Goal: Task Accomplishment & Management: Use online tool/utility

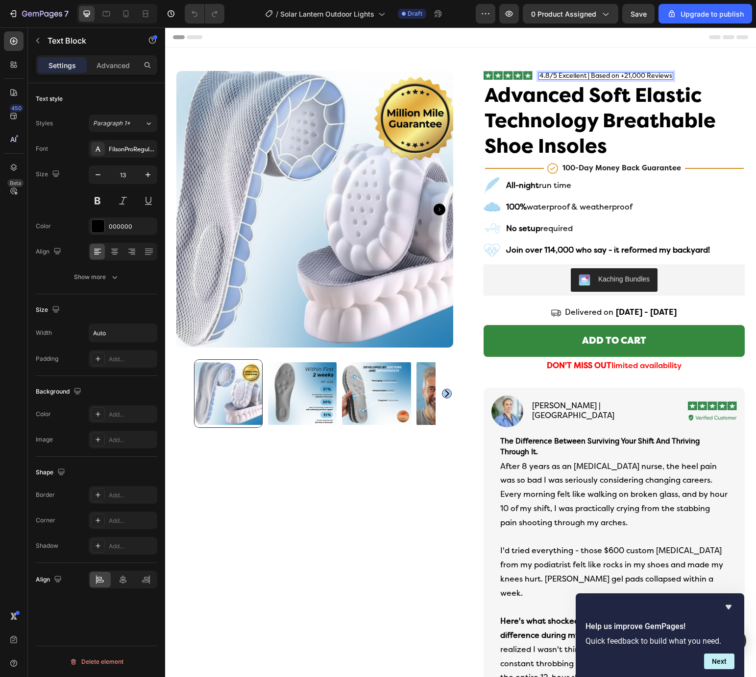
scroll to position [456, 0]
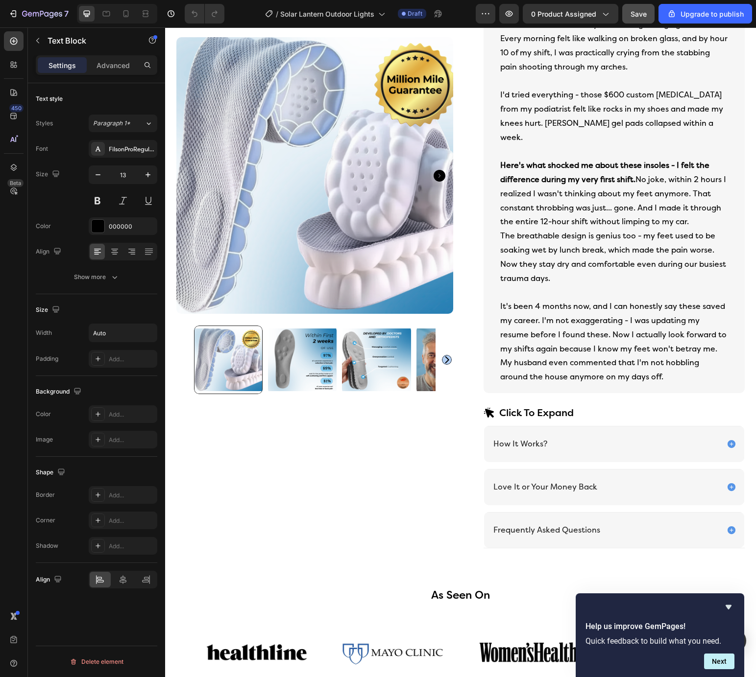
click at [638, 17] on span "Save" at bounding box center [638, 14] width 16 height 8
click at [15, 17] on icon "button" at bounding box center [14, 13] width 4 height 7
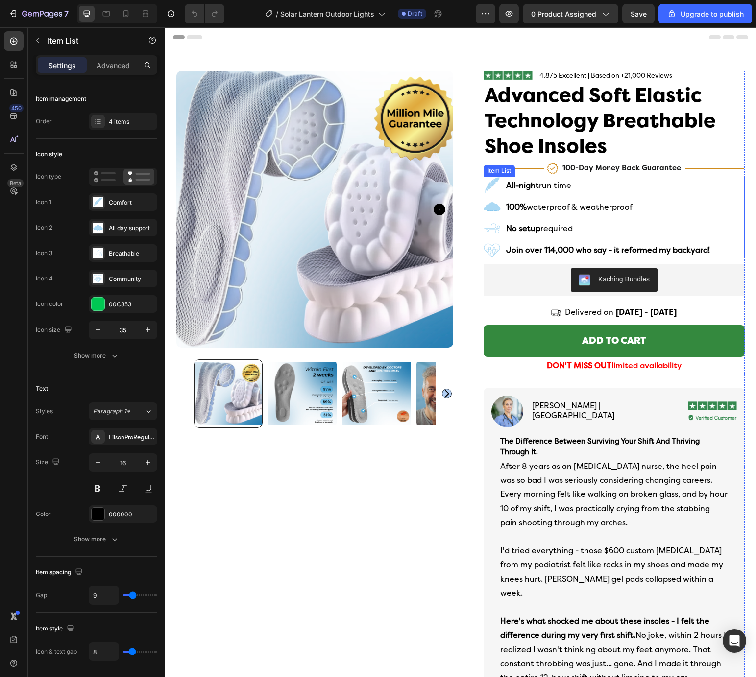
click at [490, 191] on rect at bounding box center [491, 185] width 24 height 24
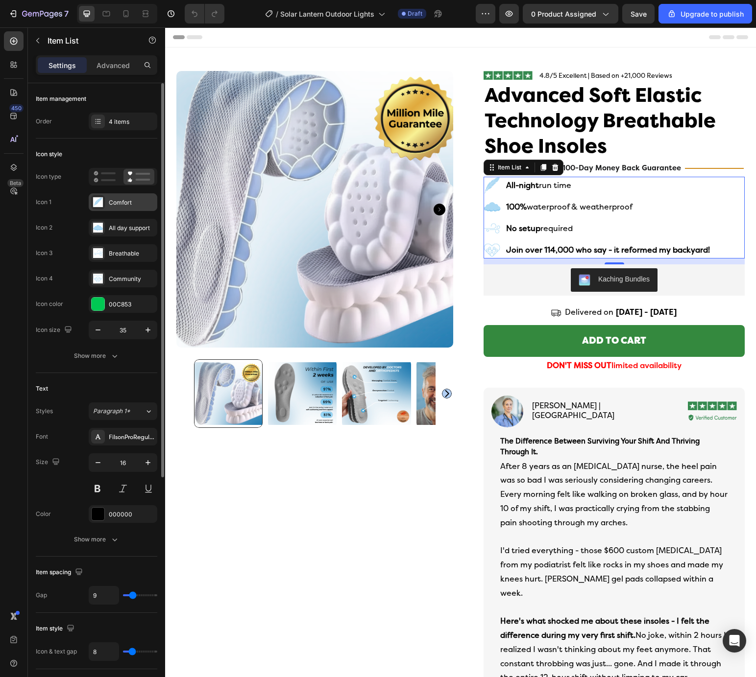
click at [120, 204] on div "Comfort" at bounding box center [132, 202] width 46 height 9
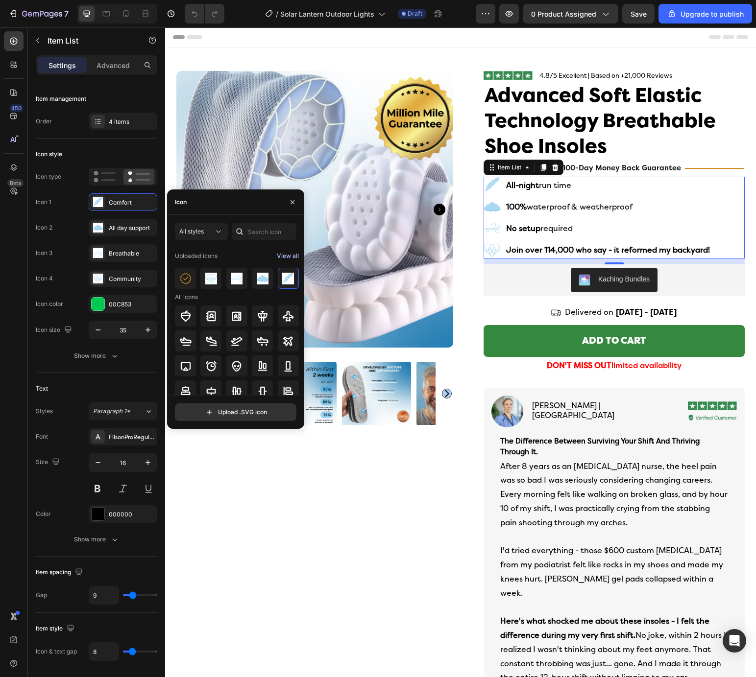
click at [282, 257] on div "View all" at bounding box center [288, 256] width 22 height 12
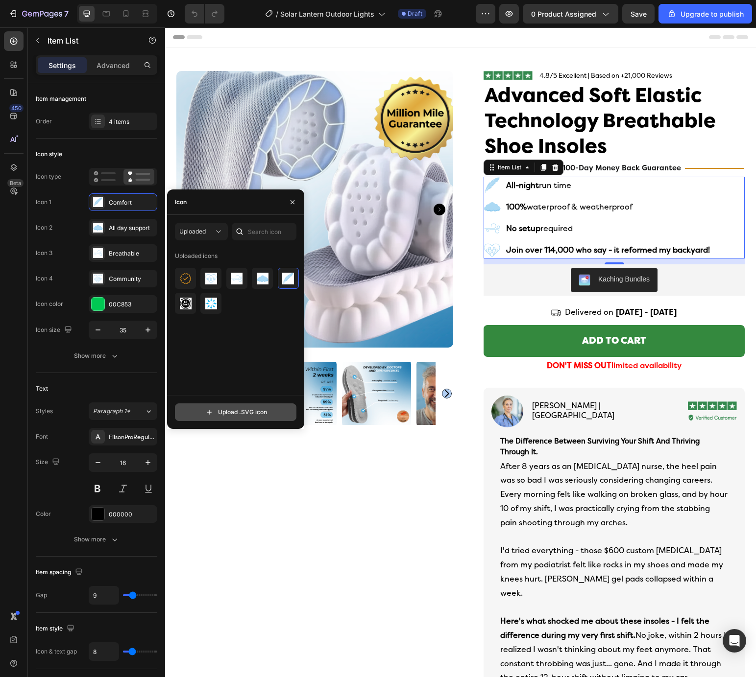
click at [241, 414] on input "file" at bounding box center [235, 412] width 120 height 17
click at [246, 412] on input "file" at bounding box center [235, 412] width 120 height 17
type input "C:\fakepath\community.svg"
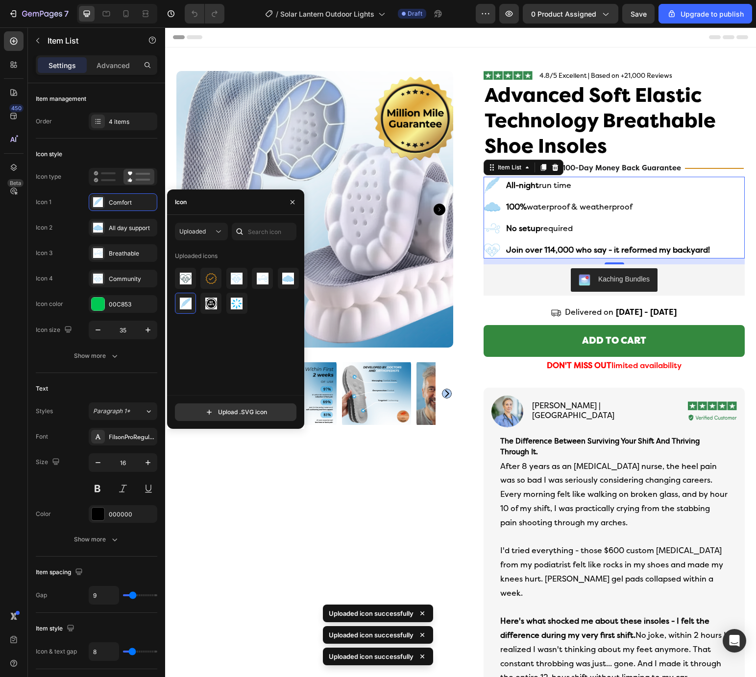
click at [215, 340] on div "Uploaded icons" at bounding box center [239, 321] width 128 height 147
click at [493, 247] on rect at bounding box center [492, 250] width 21 height 21
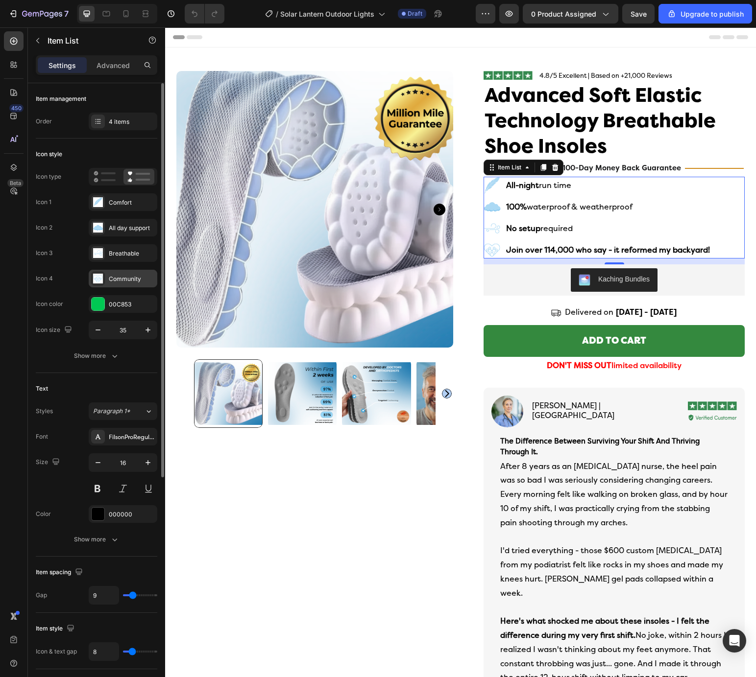
click at [119, 280] on div "Community" at bounding box center [132, 279] width 46 height 9
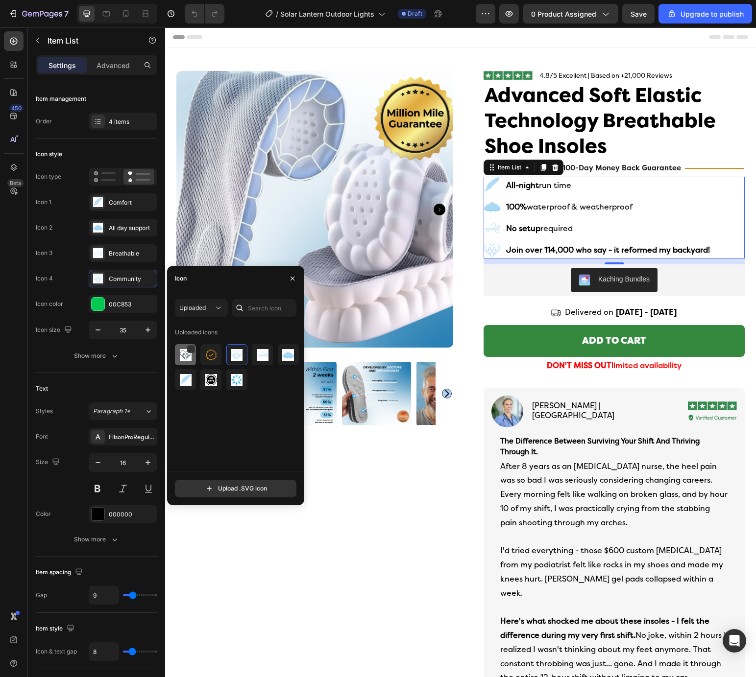
click at [191, 362] on div at bounding box center [185, 354] width 21 height 21
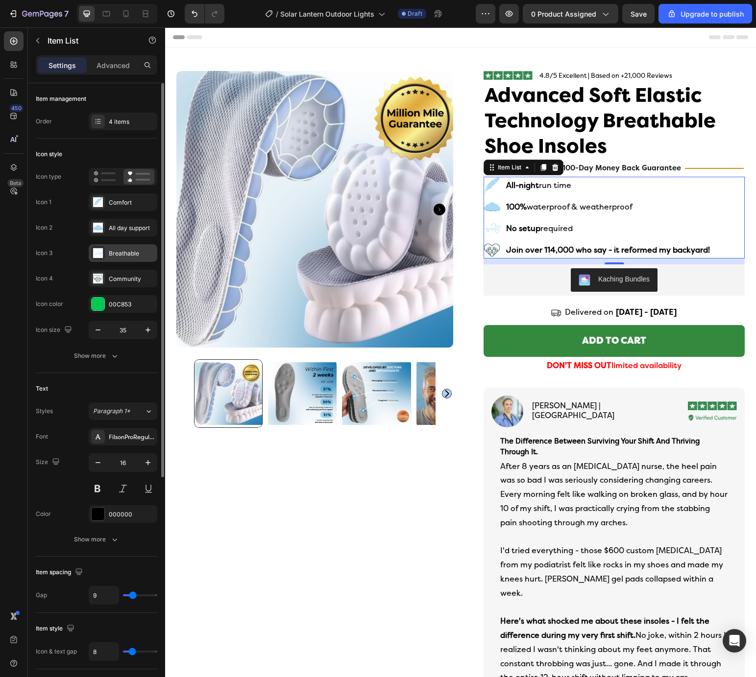
click at [116, 252] on div "Breathable" at bounding box center [132, 253] width 46 height 9
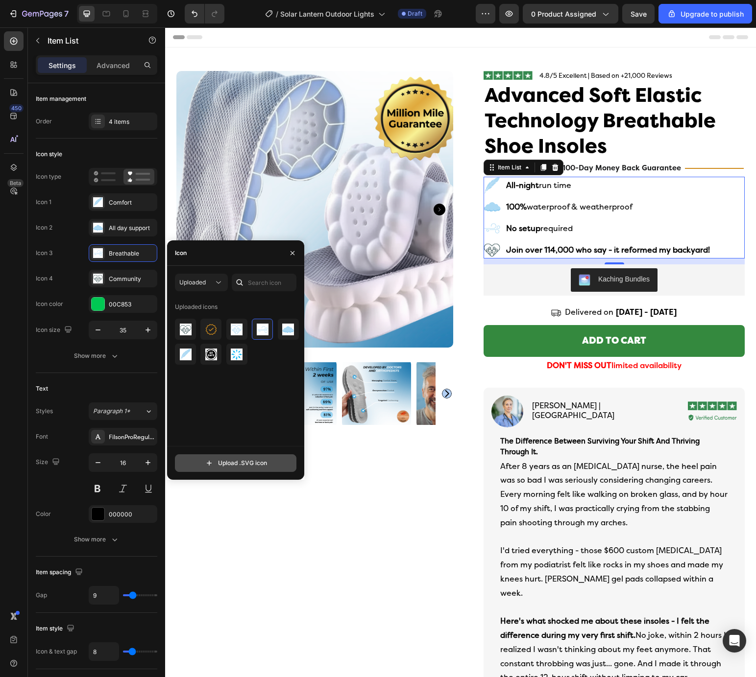
click at [240, 459] on input "file" at bounding box center [235, 463] width 120 height 17
type input "C:\fakepath\wrench.svg"
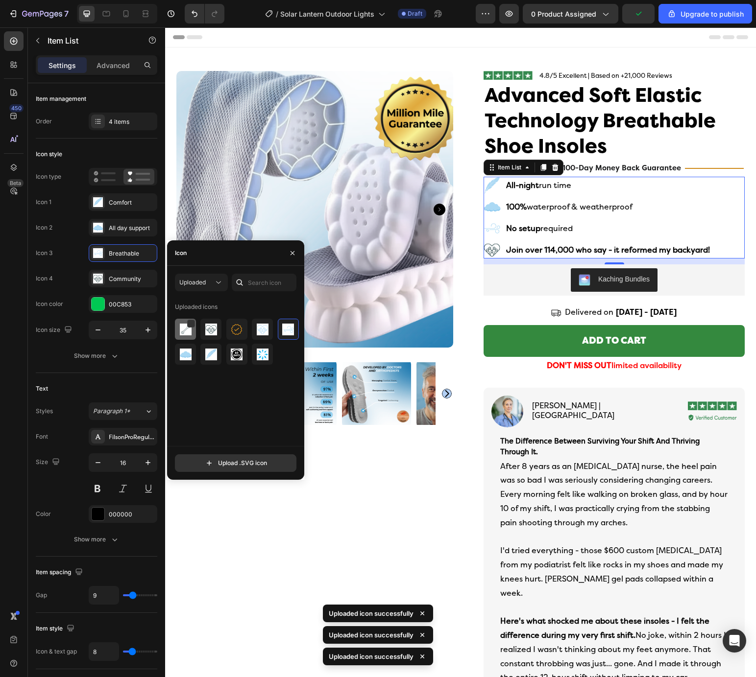
click at [184, 334] on img at bounding box center [186, 330] width 12 height 12
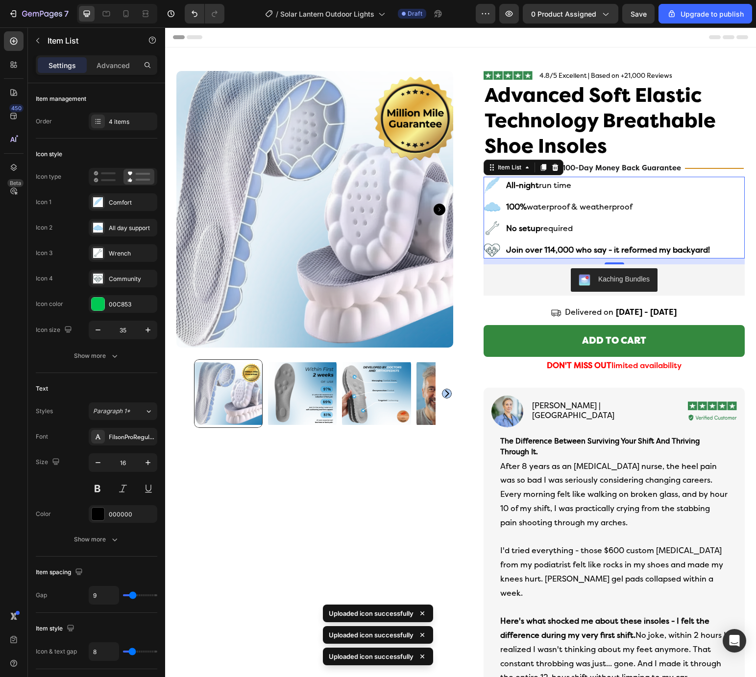
click at [486, 206] on icon at bounding box center [492, 206] width 17 height 9
click at [494, 203] on icon at bounding box center [492, 206] width 17 height 9
click at [131, 228] on div "All day support" at bounding box center [132, 228] width 46 height 9
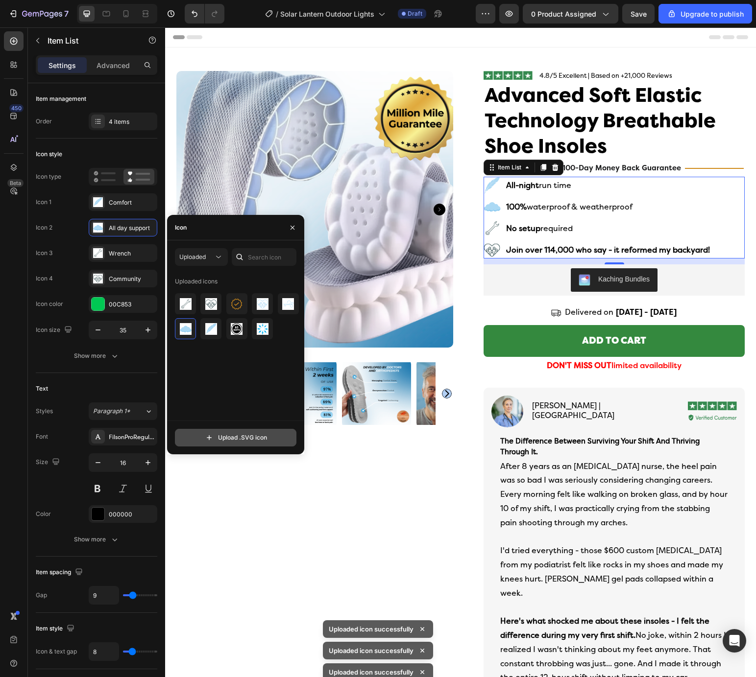
click at [226, 435] on input "file" at bounding box center [235, 437] width 120 height 17
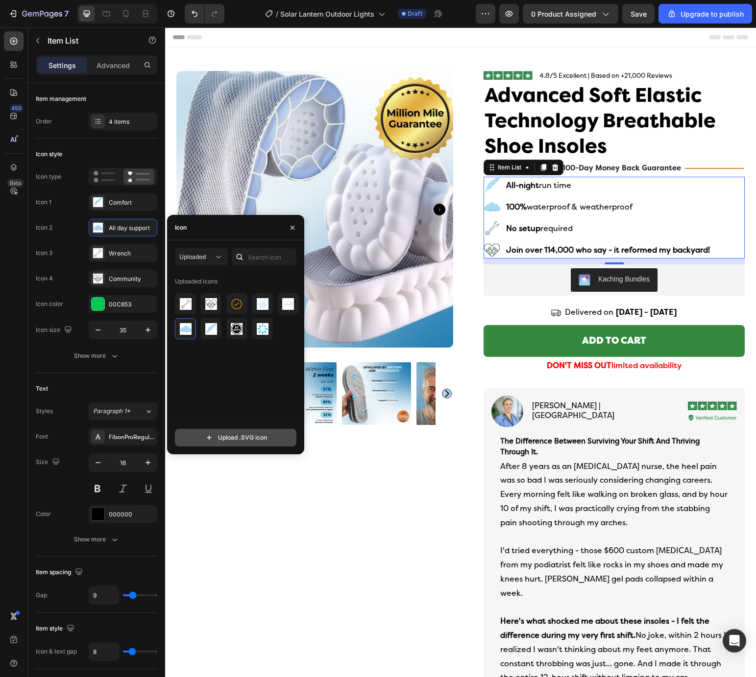
type input "C:\fakepath\weather.svg"
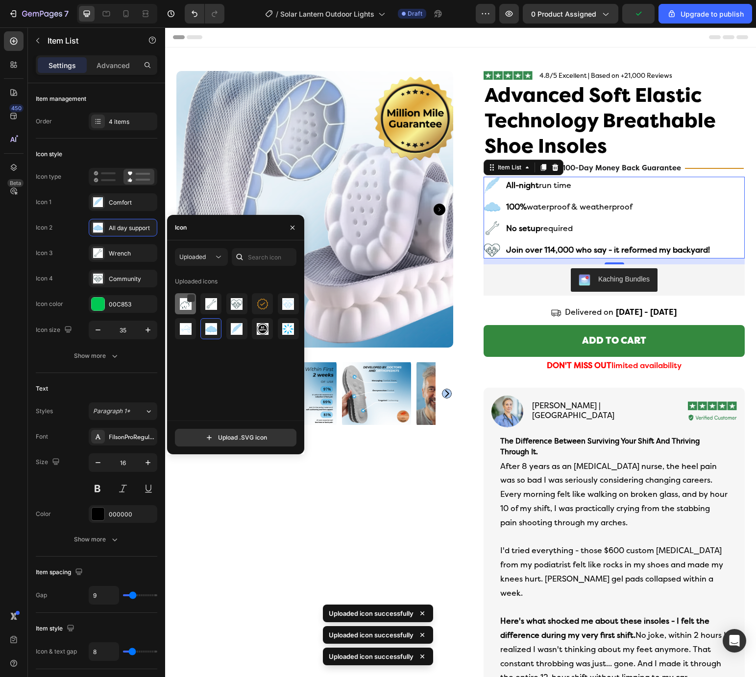
click at [183, 307] on img at bounding box center [186, 304] width 12 height 12
click at [108, 204] on div "Comfort" at bounding box center [123, 202] width 69 height 18
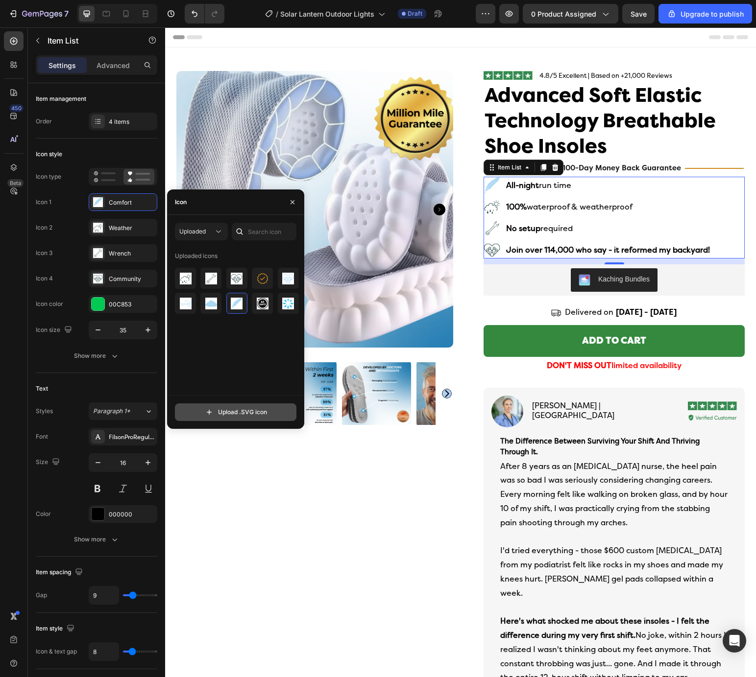
click at [249, 409] on input "file" at bounding box center [235, 412] width 120 height 17
type input "C:\fakepath\moon.svg"
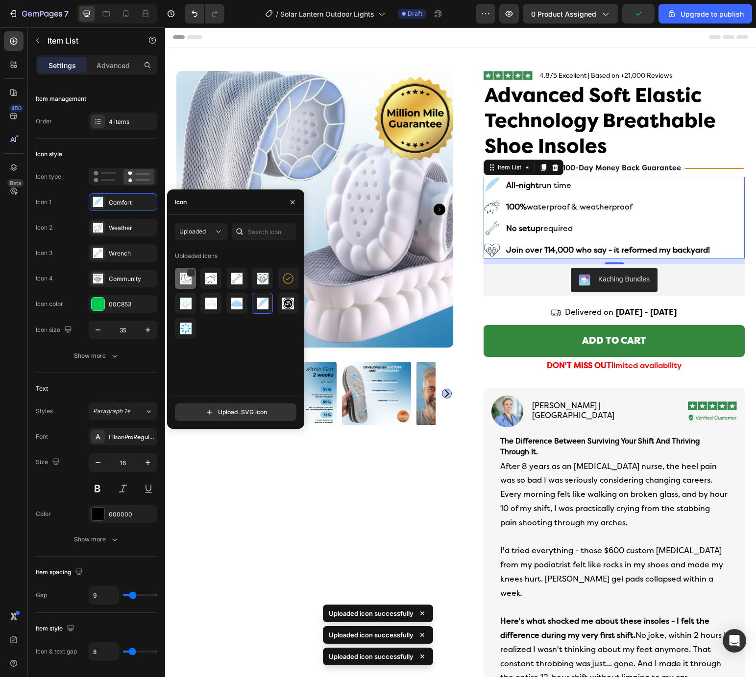
click at [188, 282] on img at bounding box center [186, 279] width 12 height 12
click at [583, 252] on strong "Join over 114,000 who say - it reformed my backyard!" at bounding box center [608, 249] width 204 height 9
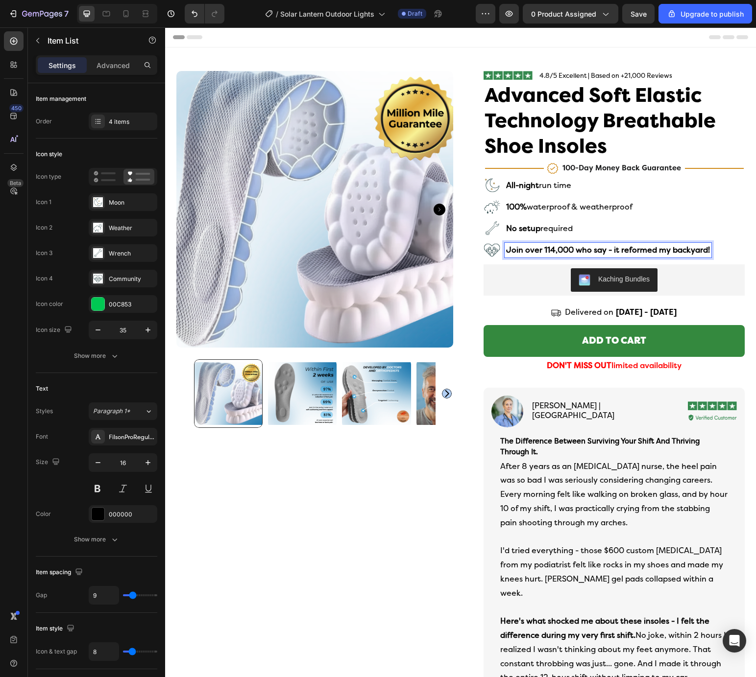
click at [579, 251] on strong "Join over 114,000 who say - it reformed my backyard!" at bounding box center [608, 249] width 204 height 9
click at [581, 251] on strong "Join over 114,000 who say - it reformed my backyard!" at bounding box center [608, 249] width 204 height 9
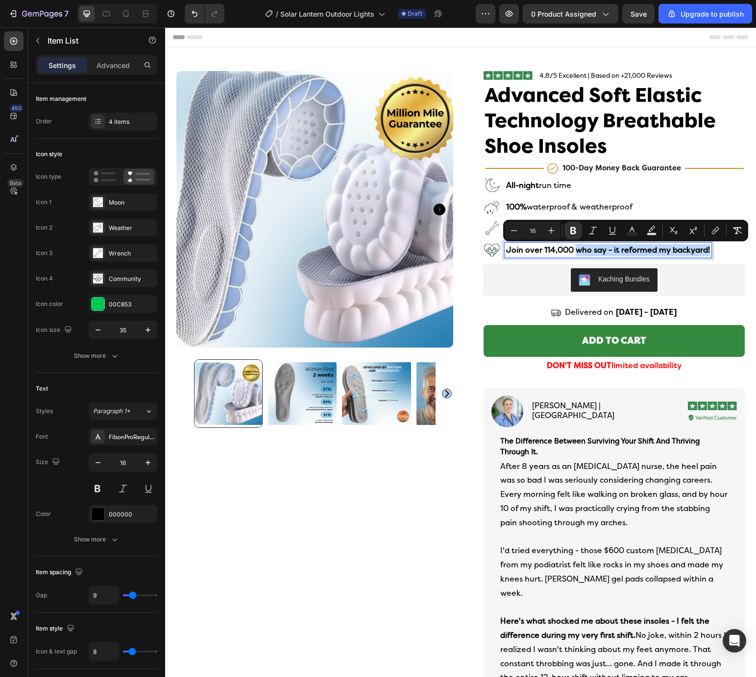
drag, startPoint x: 581, startPoint y: 251, endPoint x: 719, endPoint y: 253, distance: 138.1
click at [711, 253] on div "Join over 114,000 who say - it reformed my backyard!" at bounding box center [607, 250] width 207 height 15
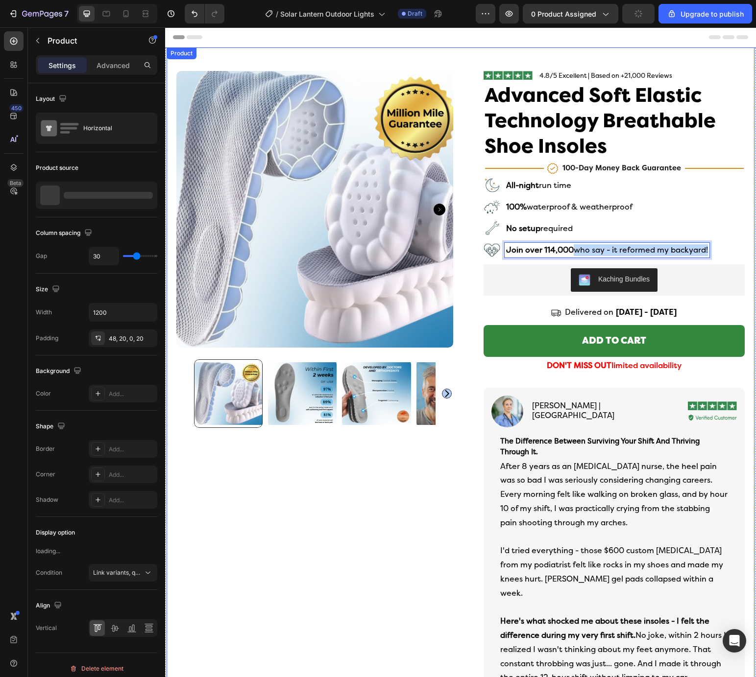
click at [389, 502] on div "Product Images Row" at bounding box center [314, 545] width 277 height 949
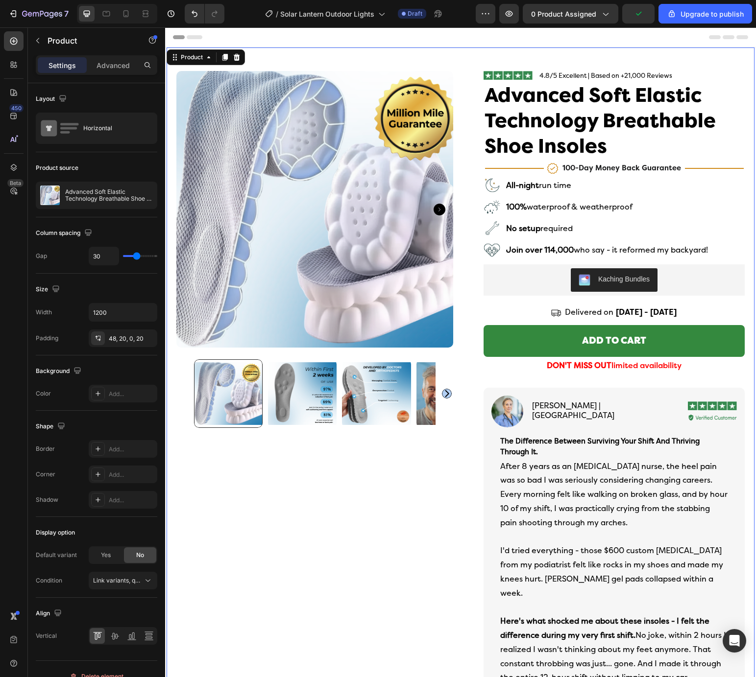
click at [389, 502] on div "Product Images Row" at bounding box center [314, 545] width 277 height 949
click at [733, 232] on div "All-night run time 100% waterproof & weatherproof No setup required Join over 1…" at bounding box center [613, 218] width 261 height 82
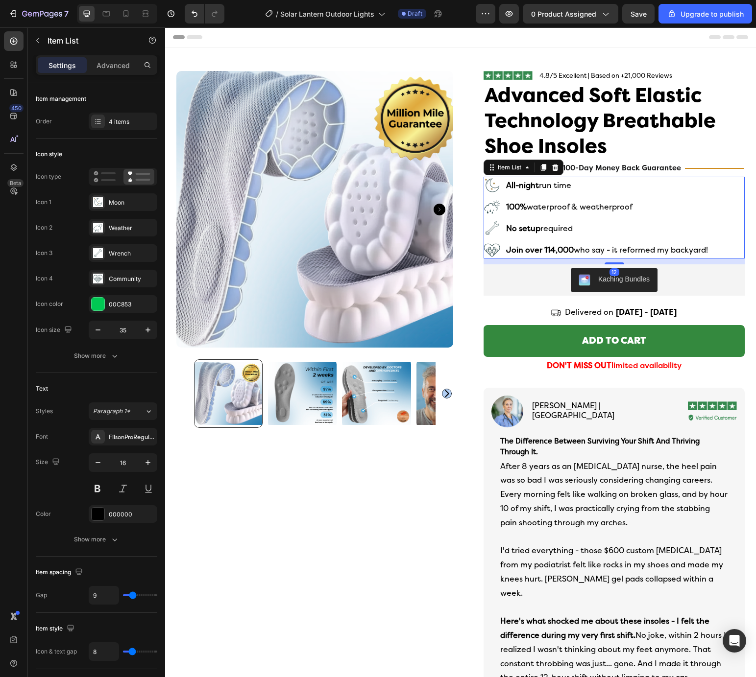
click at [732, 242] on div "All-night run time 100% waterproof & weatherproof No setup required Join over 1…" at bounding box center [613, 218] width 261 height 82
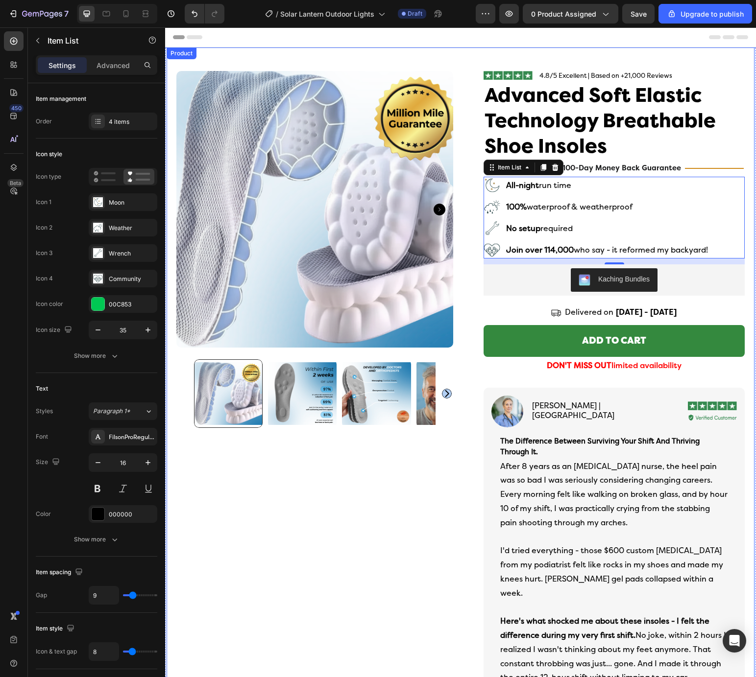
click at [748, 296] on div "Product Images Row Image 4.8/5 Excellent | Based on +21,000 Reviews Text Block …" at bounding box center [461, 534] width 588 height 973
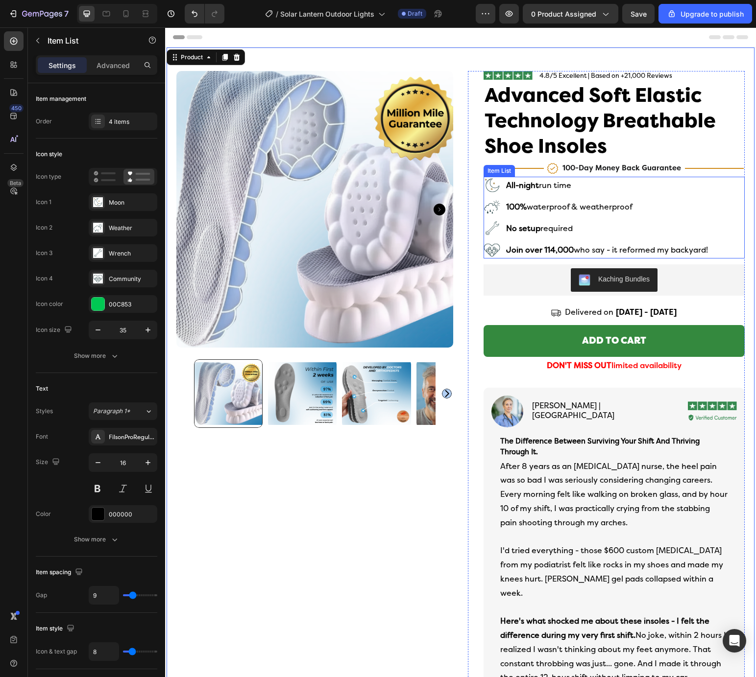
click at [695, 246] on p "Join over 114,000 who say - it reformed my backyard!" at bounding box center [607, 250] width 202 height 12
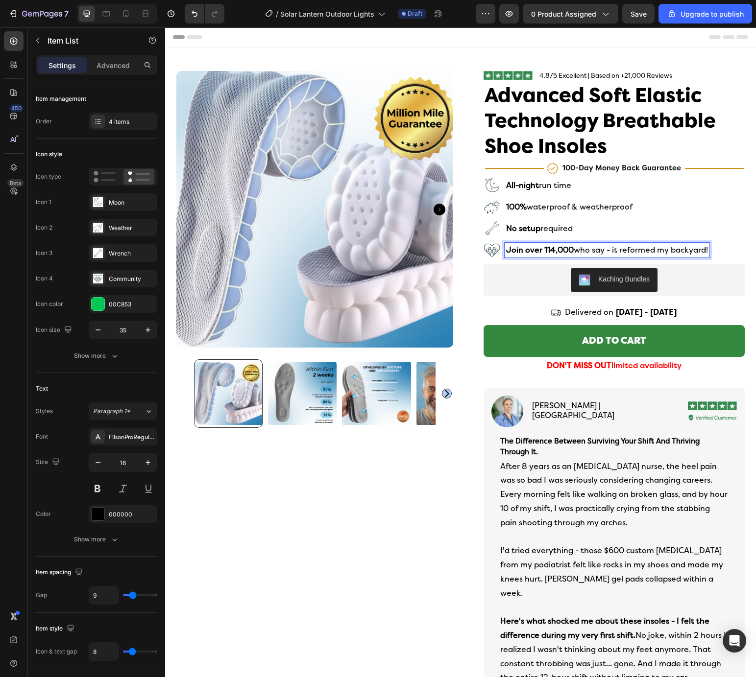
click at [690, 236] on div "No setup required" at bounding box center [606, 228] width 205 height 15
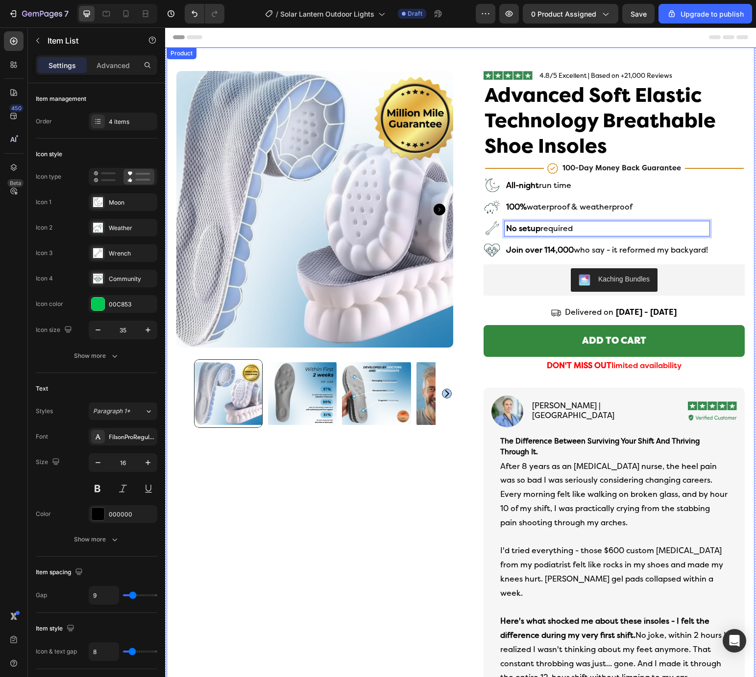
click at [382, 603] on div "Product Images Row" at bounding box center [314, 545] width 277 height 949
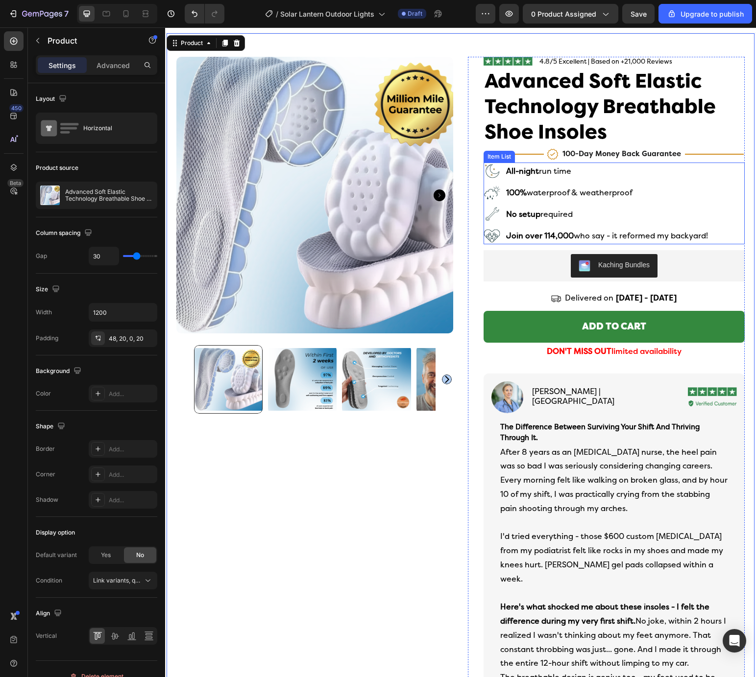
scroll to position [22, 0]
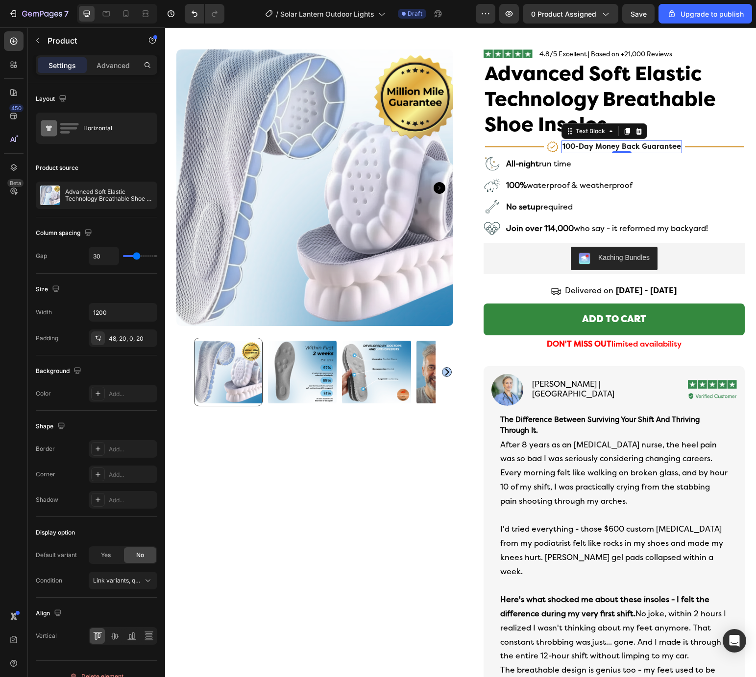
click at [583, 147] on span "100-day money back guarantee" at bounding box center [621, 147] width 119 height 8
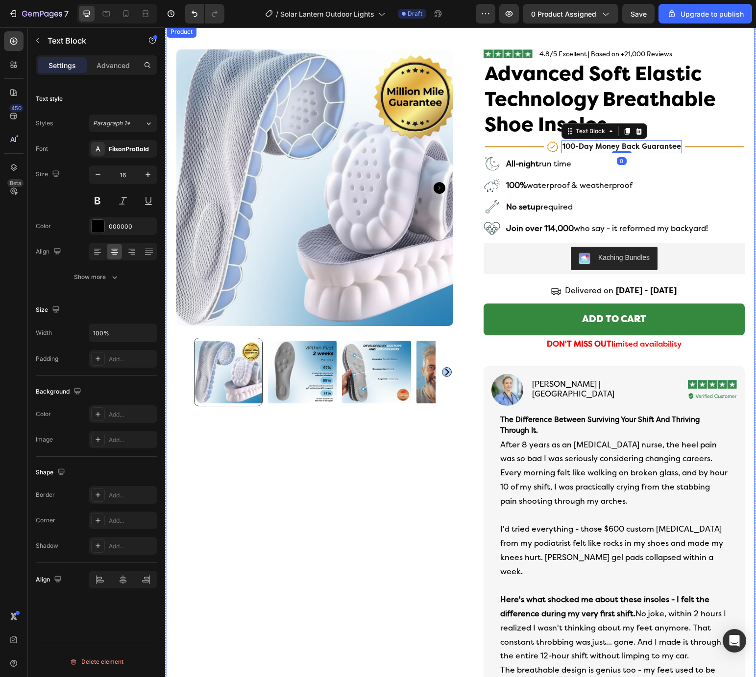
click at [445, 488] on div "Product Images Row" at bounding box center [314, 523] width 277 height 949
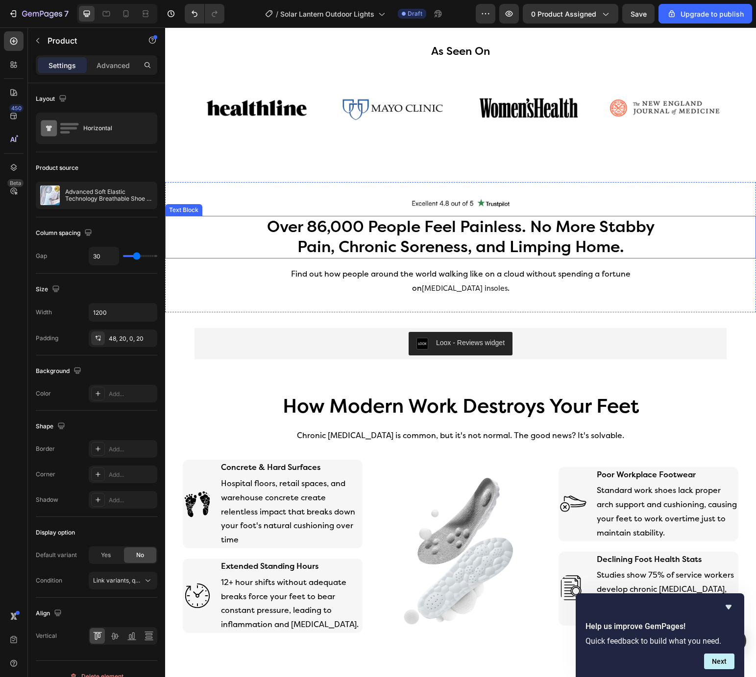
scroll to position [975, 0]
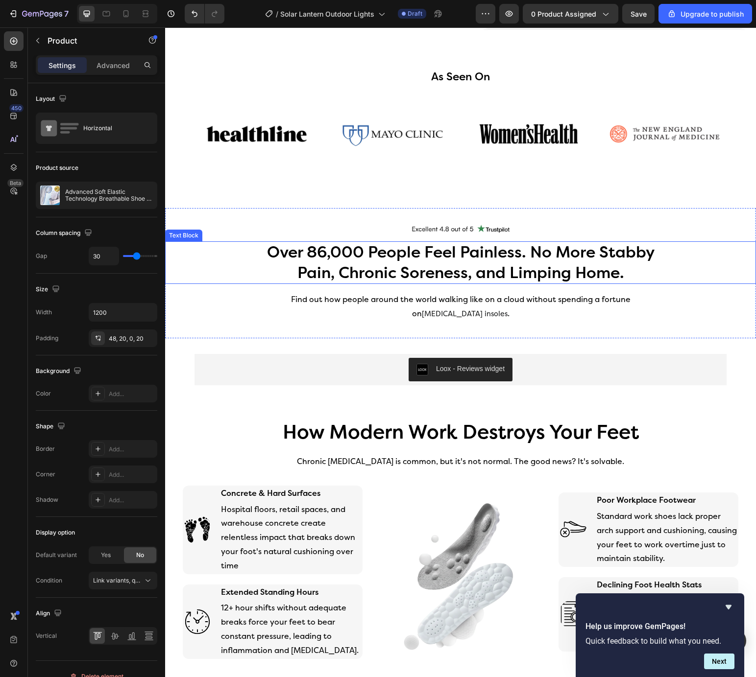
click at [438, 245] on p "Over 86,000 People Feel Painless. No More Stabby Pain, Chronic Soreness, and Li…" at bounding box center [460, 262] width 393 height 41
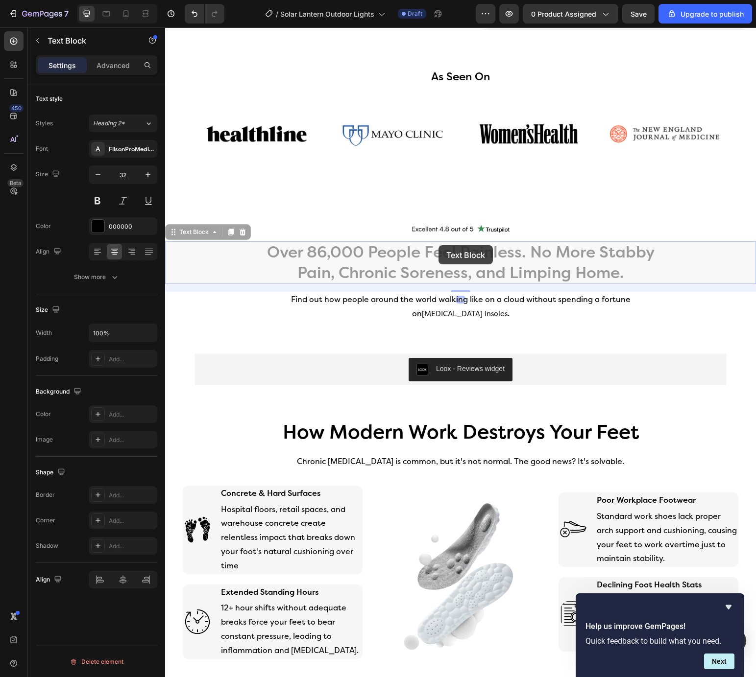
click at [438, 245] on div "Image Over 86,000 People Feel Painless. No More Stabby Pain, Chronic Soreness, …" at bounding box center [460, 273] width 591 height 99
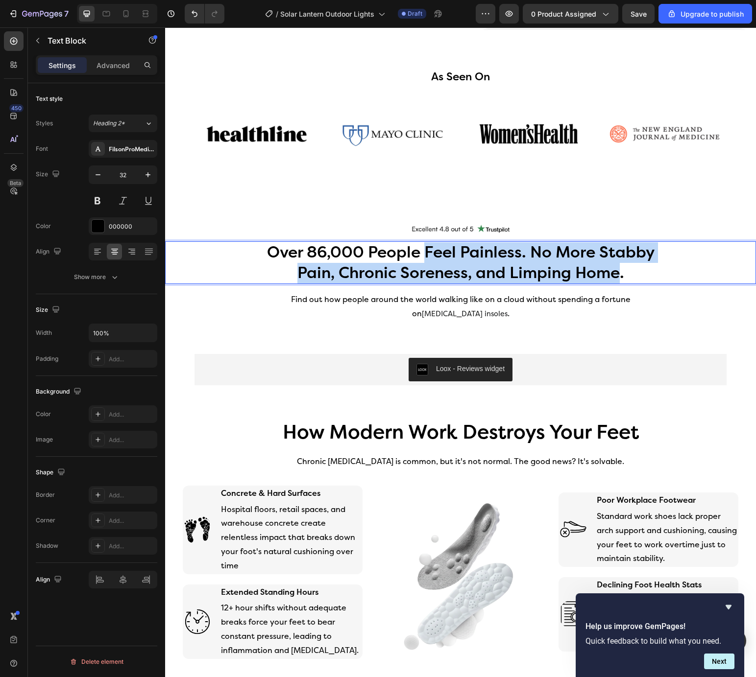
drag, startPoint x: 431, startPoint y: 240, endPoint x: 586, endPoint y: 262, distance: 156.3
click at [586, 262] on p "Over 86,000 People Feel Painless. No More Stabby Pain, Chronic Soreness, and Li…" at bounding box center [460, 262] width 393 height 41
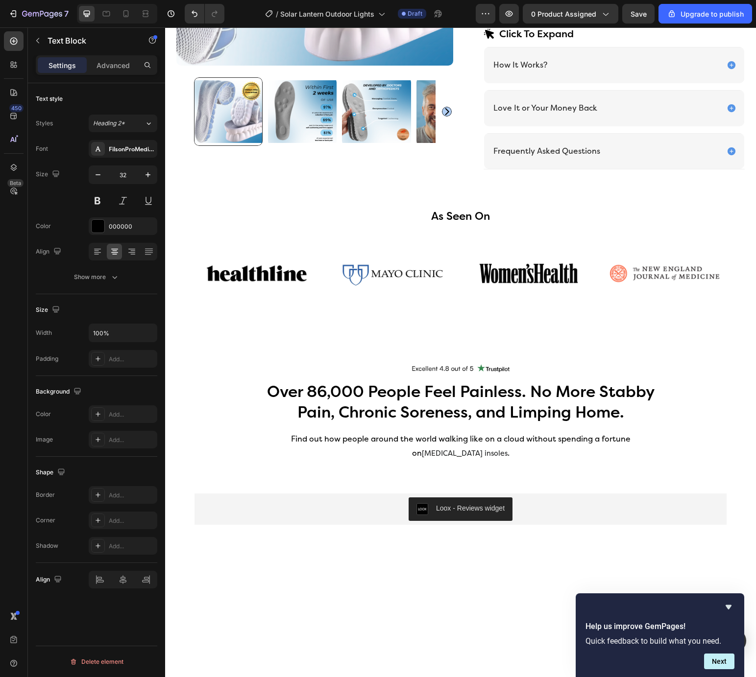
scroll to position [869, 0]
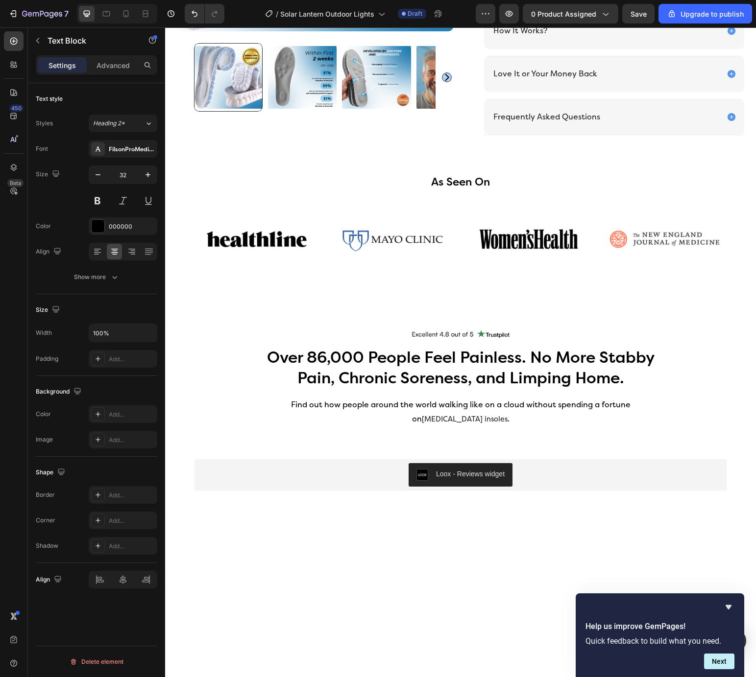
click at [318, 348] on p "Over 86,000 People Feel Painless. No More Stabby Pain, Chronic Soreness, and Li…" at bounding box center [460, 368] width 393 height 41
click at [456, 348] on p "Over 114,000 People Feel Painless. No More Stabby Pain, Chronic Soreness, and L…" at bounding box center [460, 368] width 393 height 41
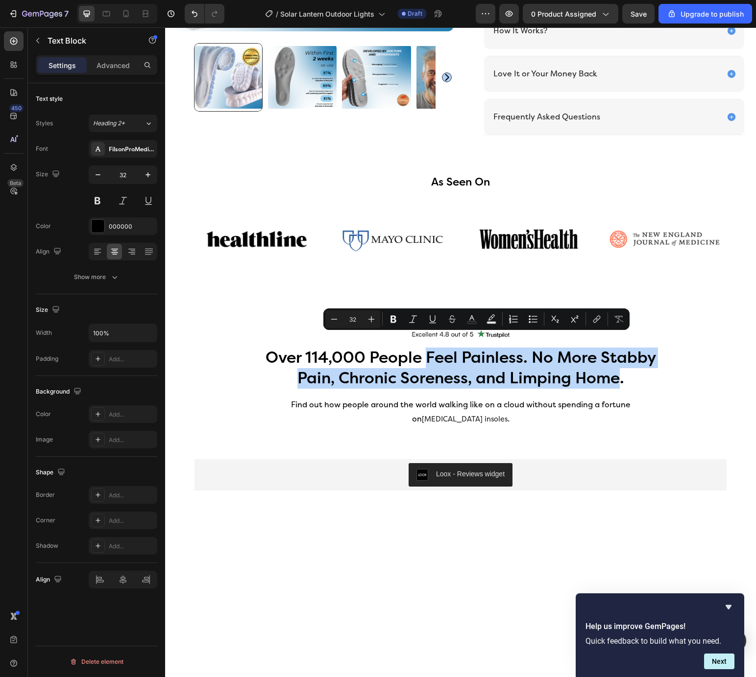
drag, startPoint x: 456, startPoint y: 345, endPoint x: 580, endPoint y: 366, distance: 126.2
click at [580, 366] on p "Over 114,000 People Feel Painless. No More Stabby Pain, Chronic Soreness, and L…" at bounding box center [460, 368] width 393 height 41
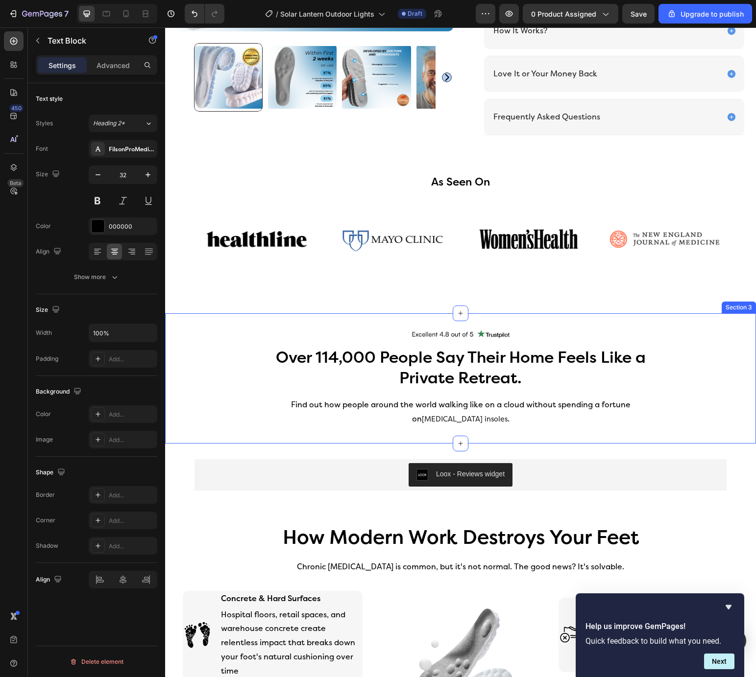
scroll to position [888, 0]
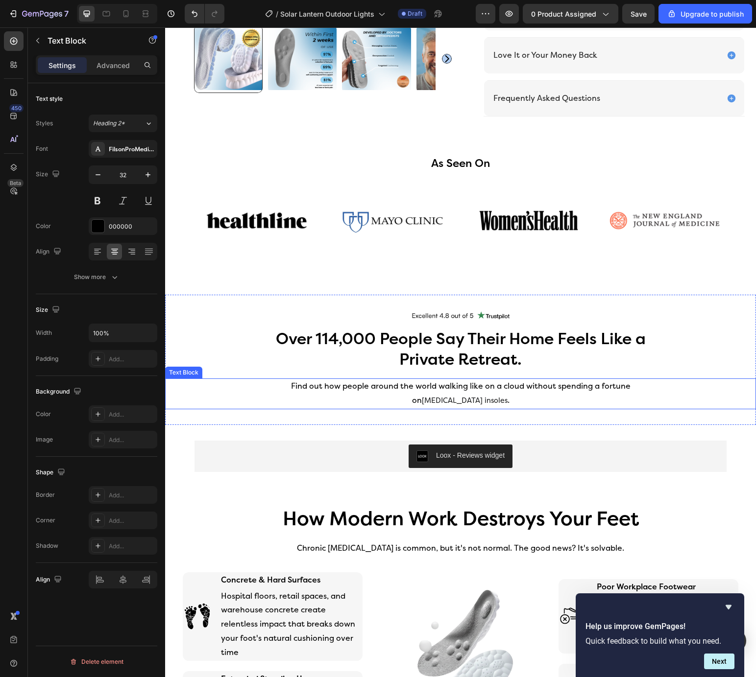
click at [424, 380] on p "Find out how people around the world walking like on a cloud without spending a…" at bounding box center [460, 394] width 393 height 29
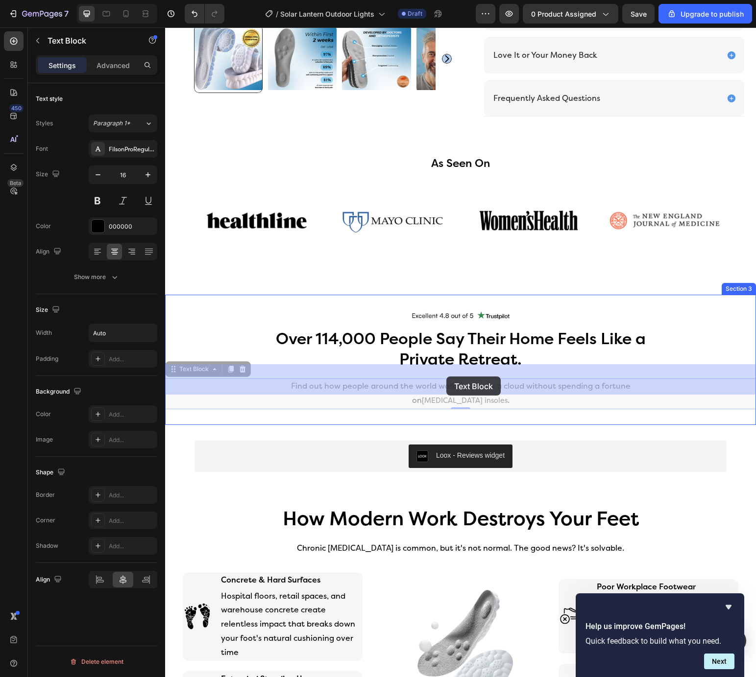
drag, startPoint x: 424, startPoint y: 370, endPoint x: 450, endPoint y: 378, distance: 26.8
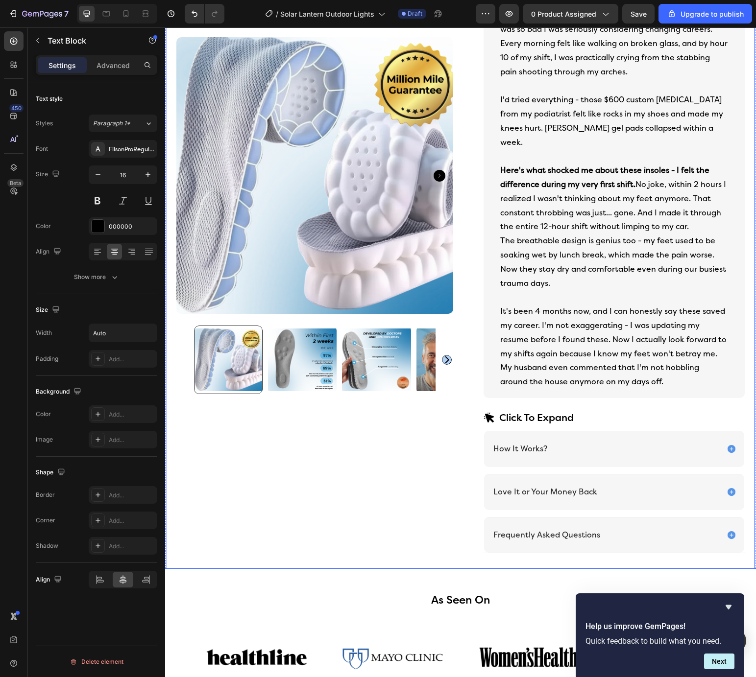
scroll to position [710, 0]
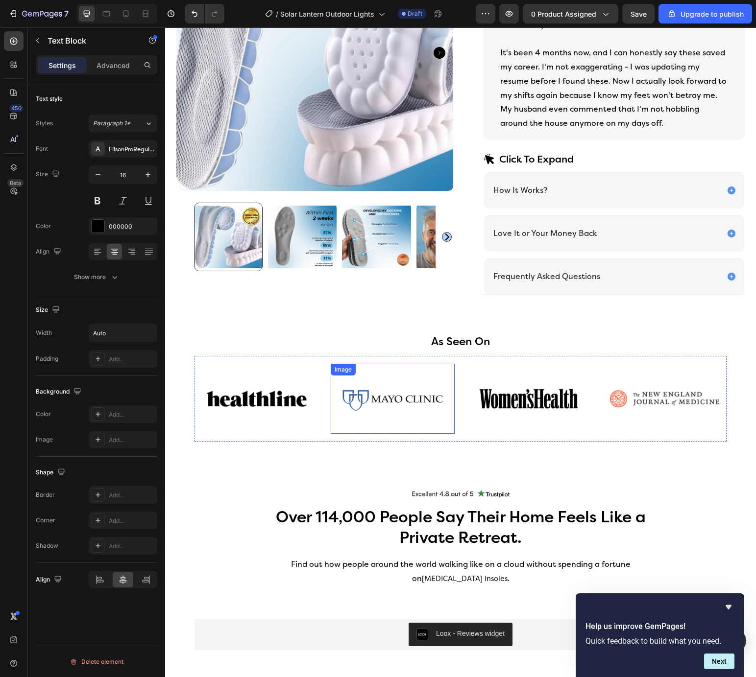
click at [422, 364] on img at bounding box center [393, 399] width 124 height 70
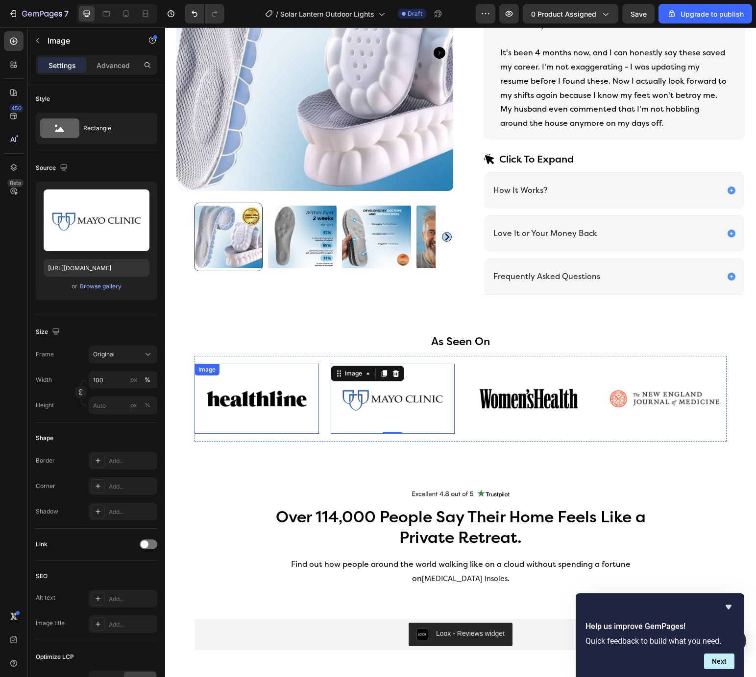
click at [261, 387] on img at bounding box center [256, 399] width 124 height 70
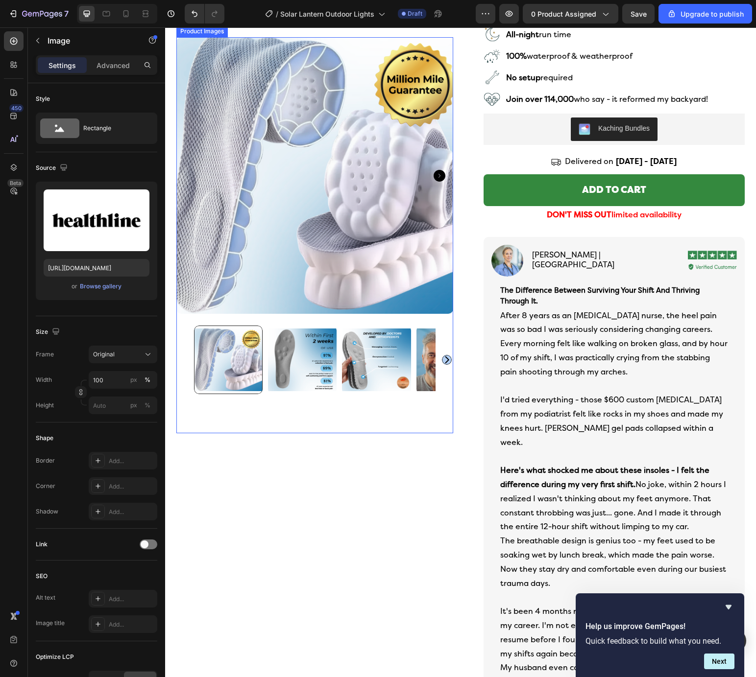
scroll to position [309, 0]
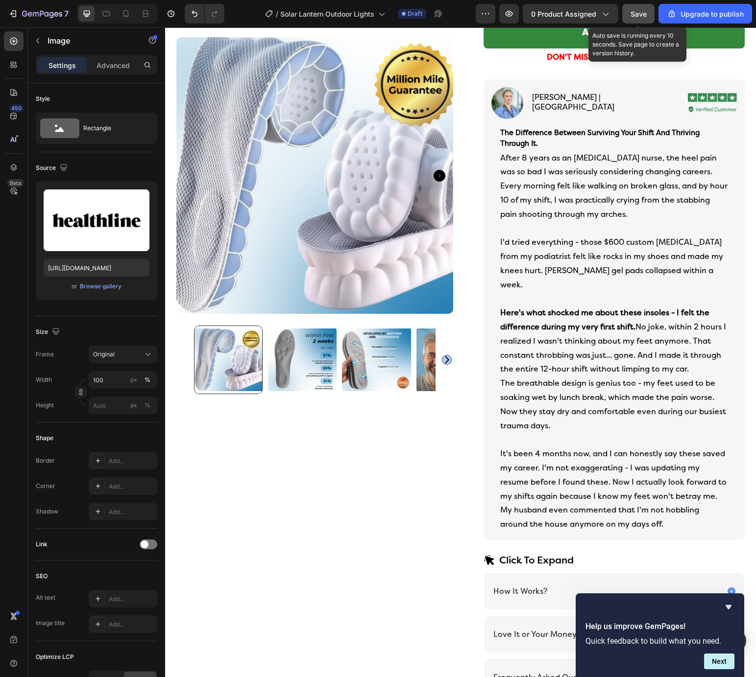
click at [639, 13] on span "Save" at bounding box center [638, 14] width 16 height 8
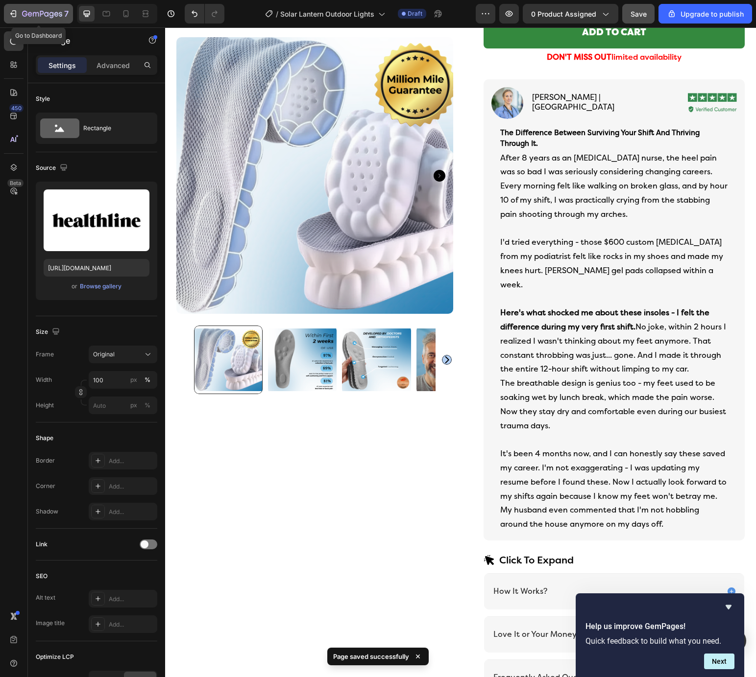
click at [20, 18] on div "7" at bounding box center [38, 14] width 60 height 12
